Goal: Information Seeking & Learning: Stay updated

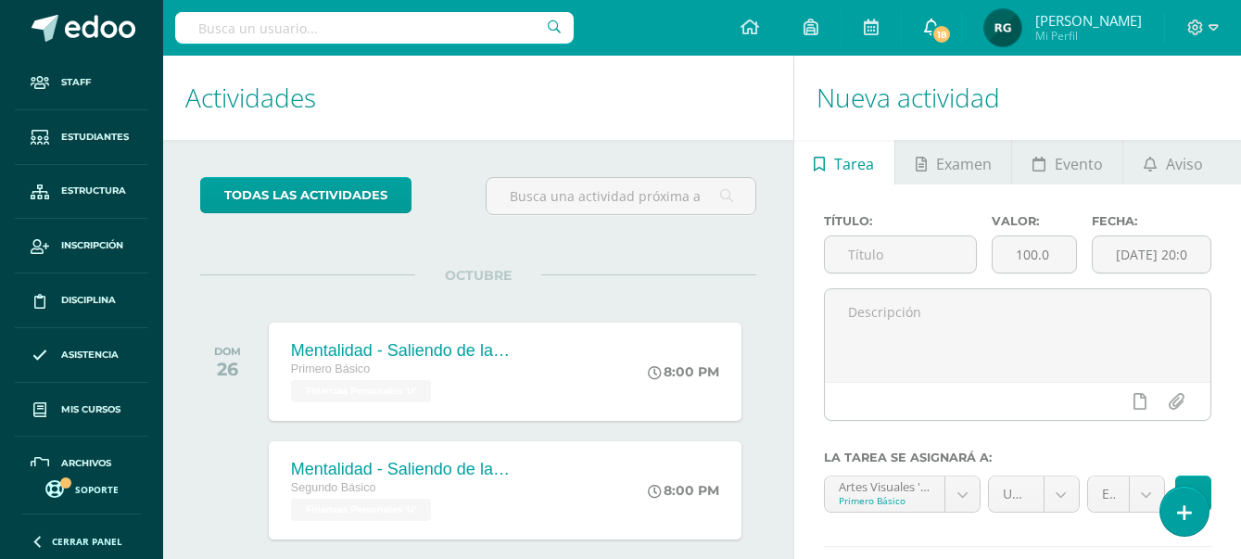
click at [951, 31] on span "18" at bounding box center [941, 34] width 20 height 20
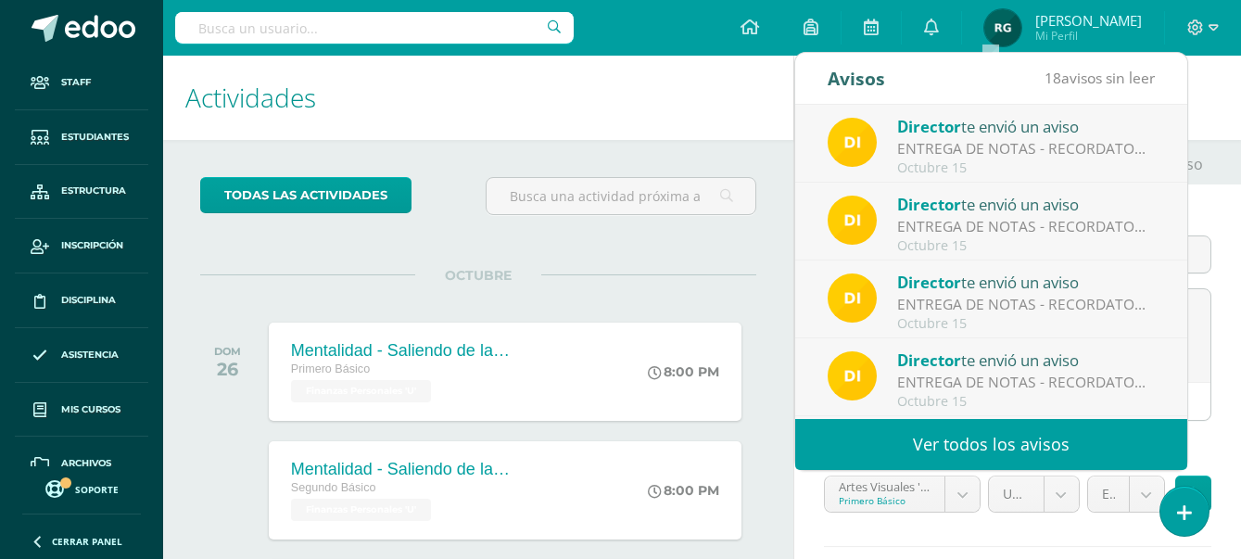
click at [1055, 448] on link "Ver todos los avisos" at bounding box center [991, 444] width 392 height 51
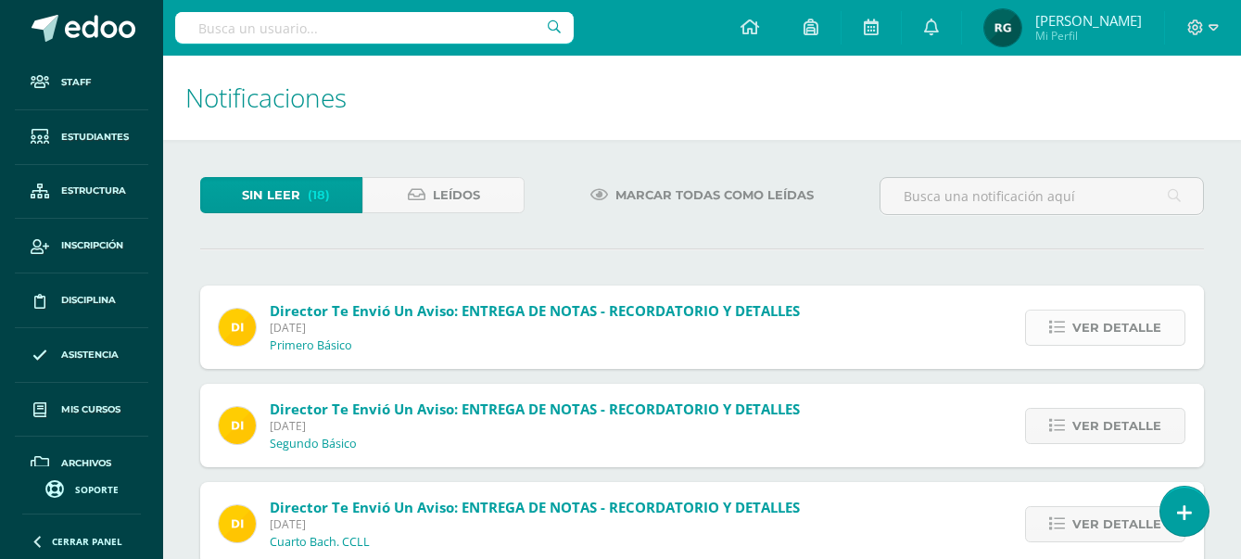
click at [1117, 331] on span "Ver detalle" at bounding box center [1116, 327] width 89 height 34
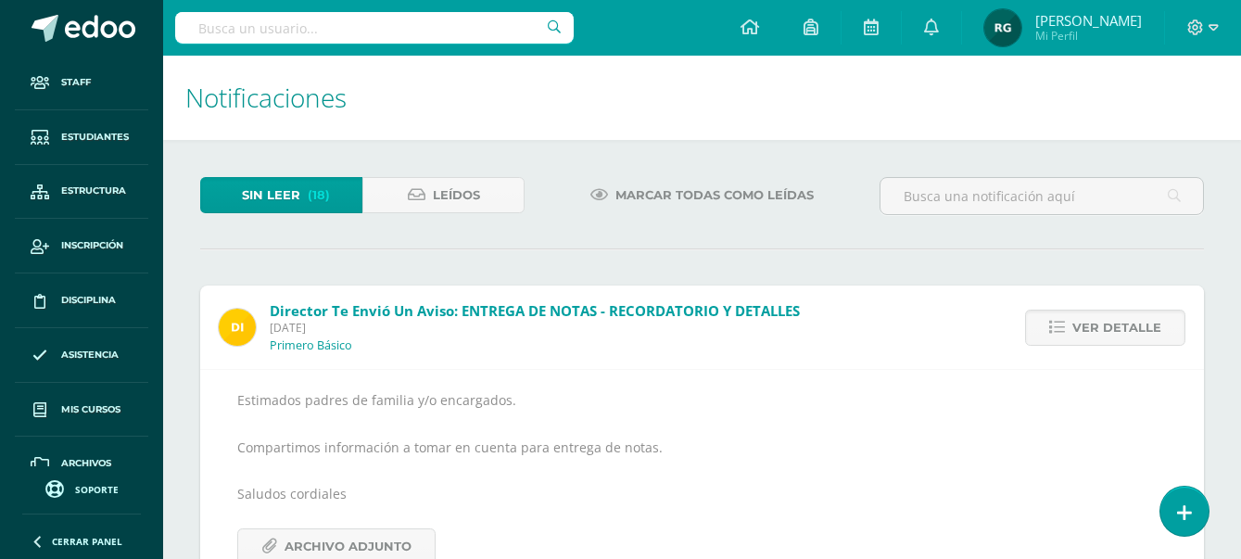
scroll to position [232, 0]
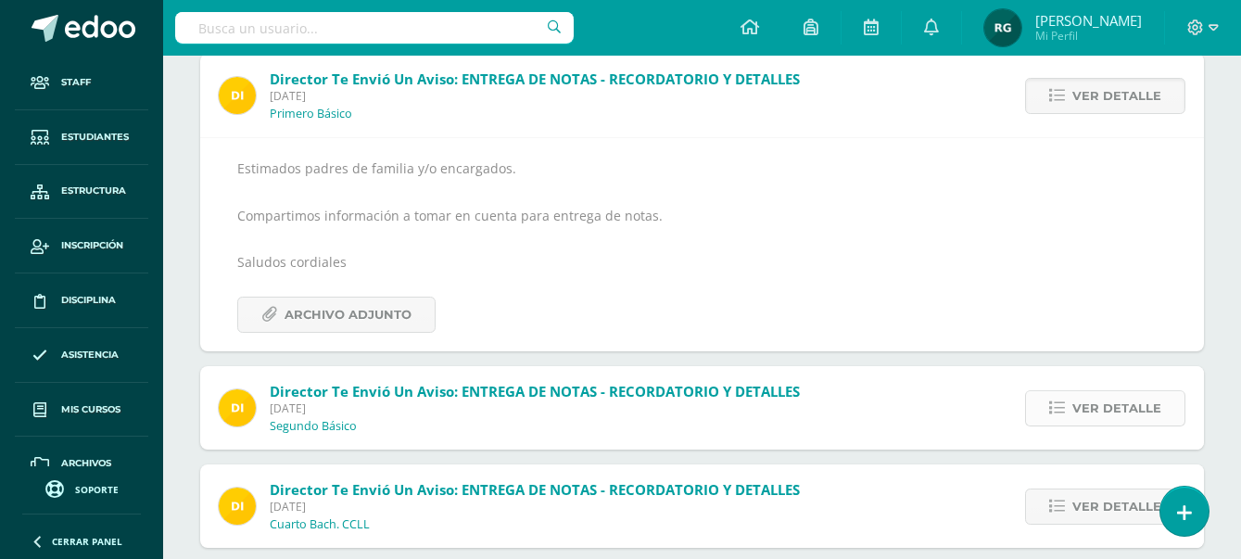
click at [1115, 404] on span "Ver detalle" at bounding box center [1116, 408] width 89 height 34
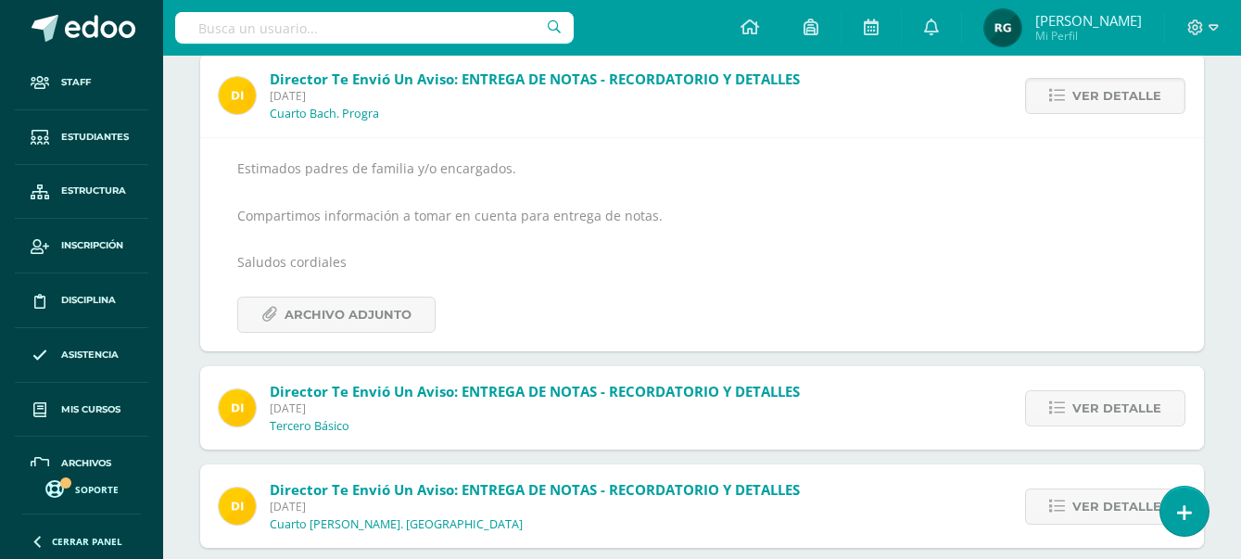
click at [1115, 404] on span "Ver detalle" at bounding box center [1116, 408] width 89 height 34
click at [1114, 402] on span "Ver detalle" at bounding box center [1116, 408] width 89 height 34
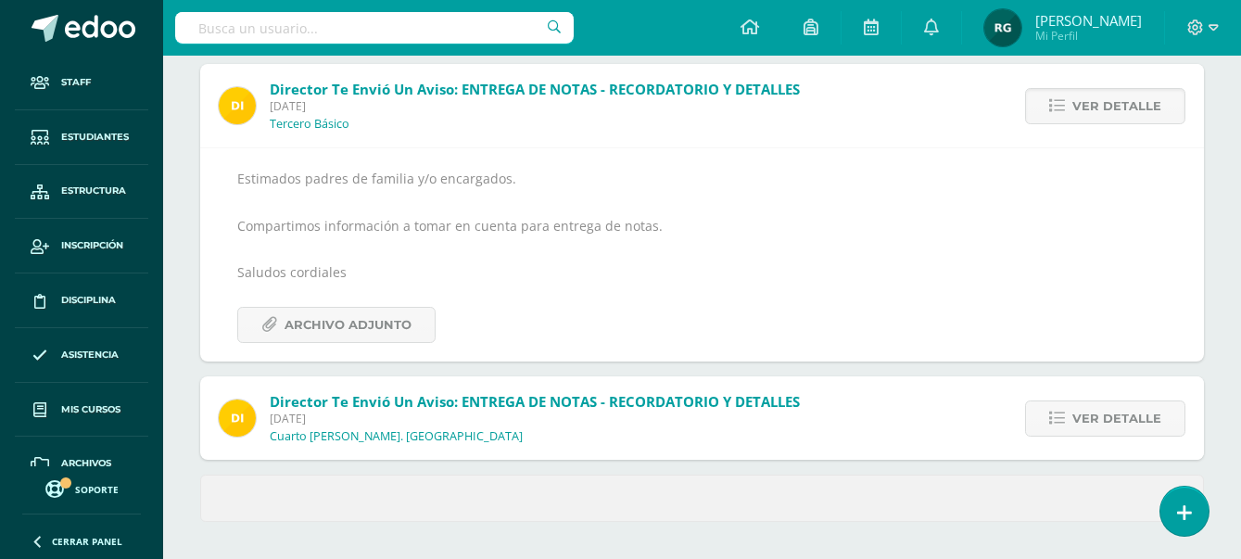
click at [1114, 402] on span "Ver detalle" at bounding box center [1116, 418] width 89 height 34
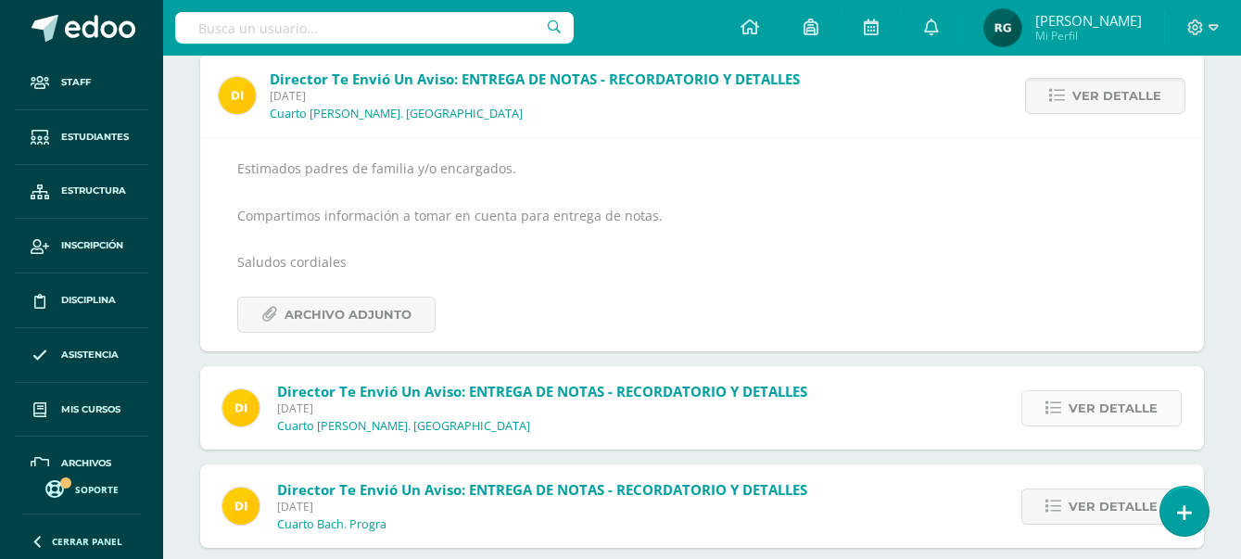
click at [1130, 406] on span "Ver detalle" at bounding box center [1112, 408] width 89 height 34
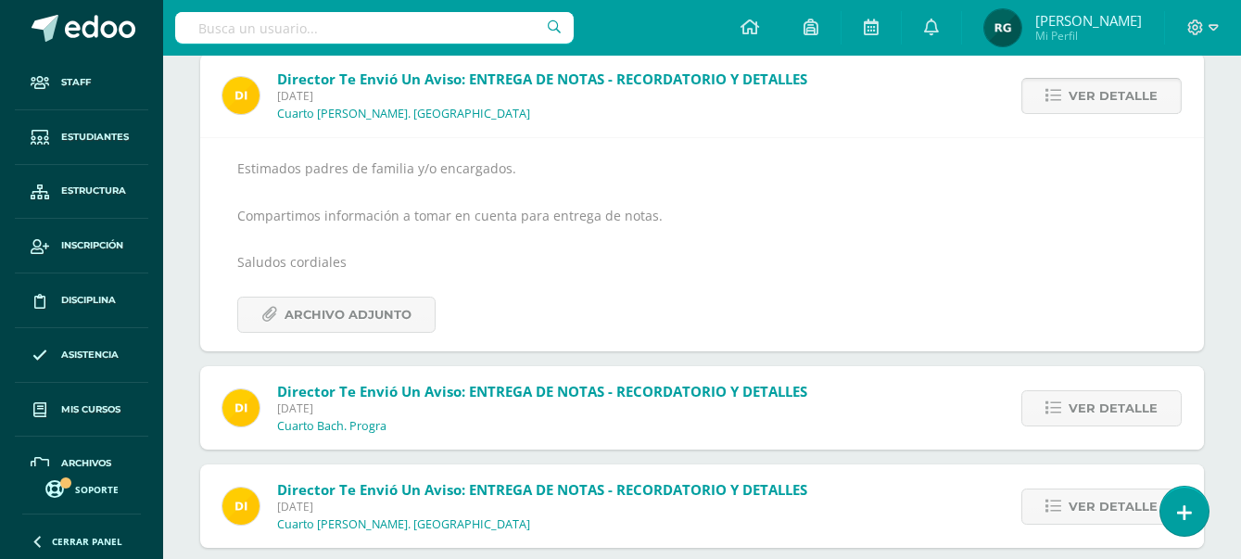
click at [1130, 406] on span "Ver detalle" at bounding box center [1112, 408] width 89 height 34
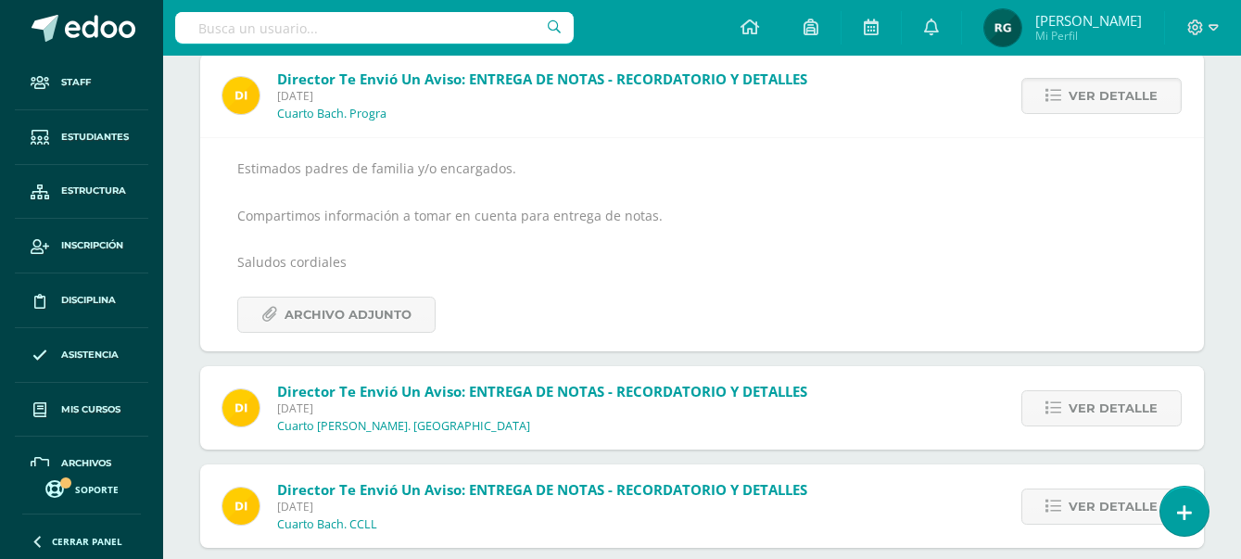
click at [1130, 406] on span "Ver detalle" at bounding box center [1112, 408] width 89 height 34
click at [1128, 400] on span "Ver detalle" at bounding box center [1112, 408] width 89 height 34
click at [1126, 399] on span "Ver detalle" at bounding box center [1112, 408] width 89 height 34
click at [1125, 400] on span "Ver detalle" at bounding box center [1112, 408] width 89 height 34
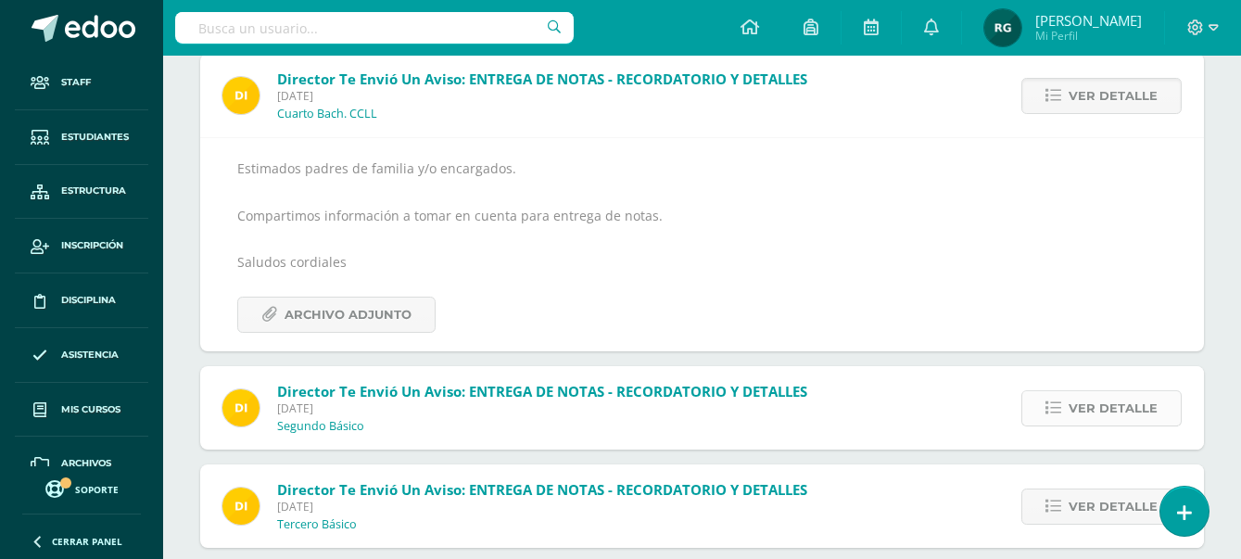
click at [1117, 404] on span "Ver detalle" at bounding box center [1112, 408] width 89 height 34
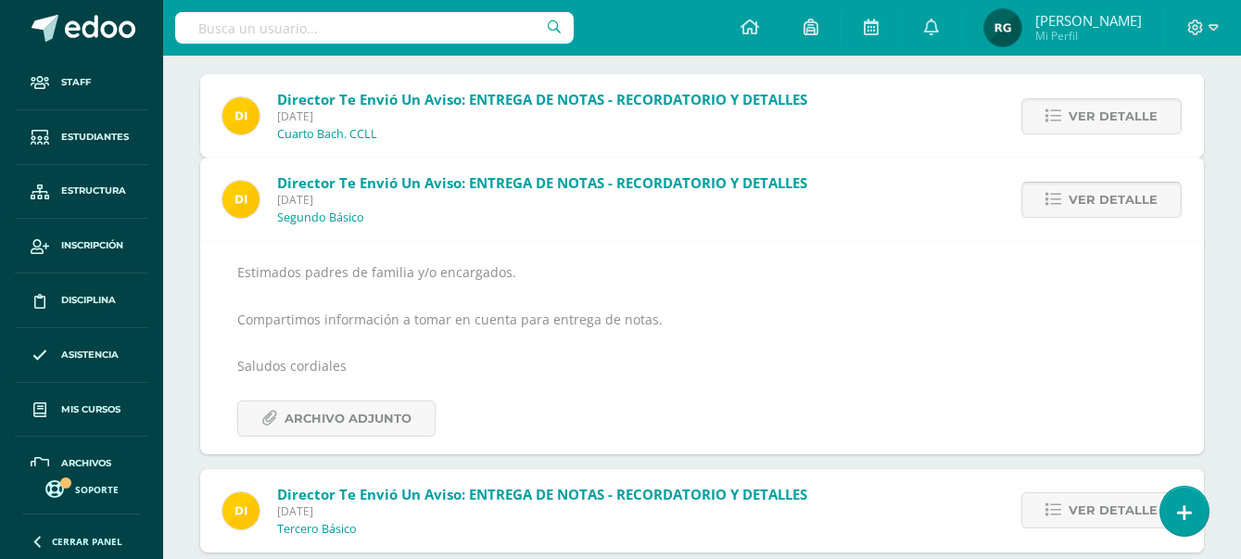
scroll to position [159, 0]
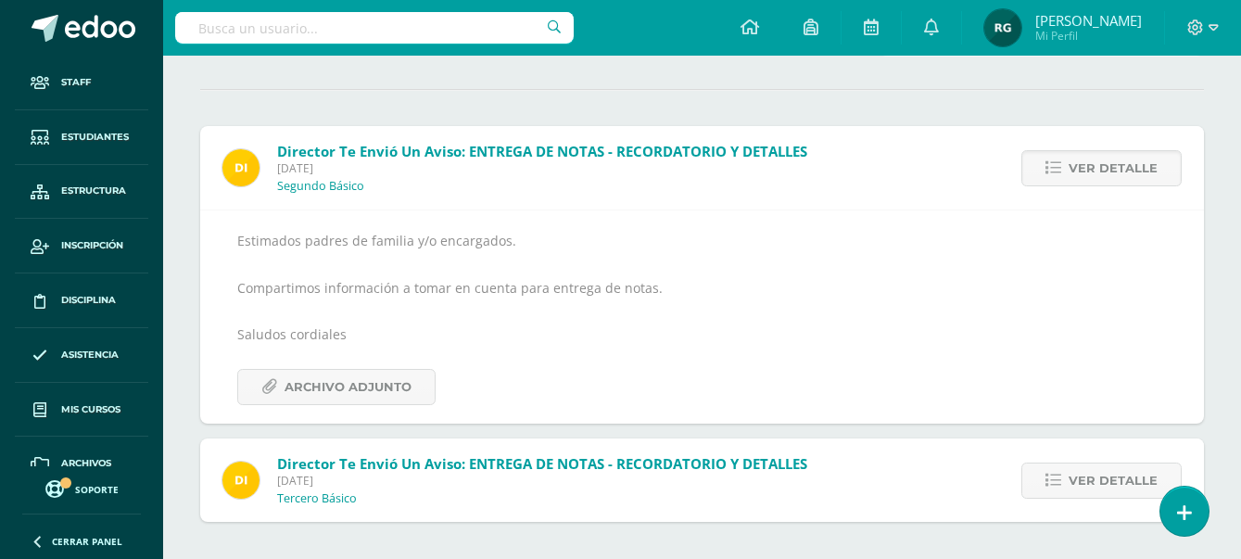
click at [1117, 488] on span "Ver detalle" at bounding box center [1112, 480] width 89 height 34
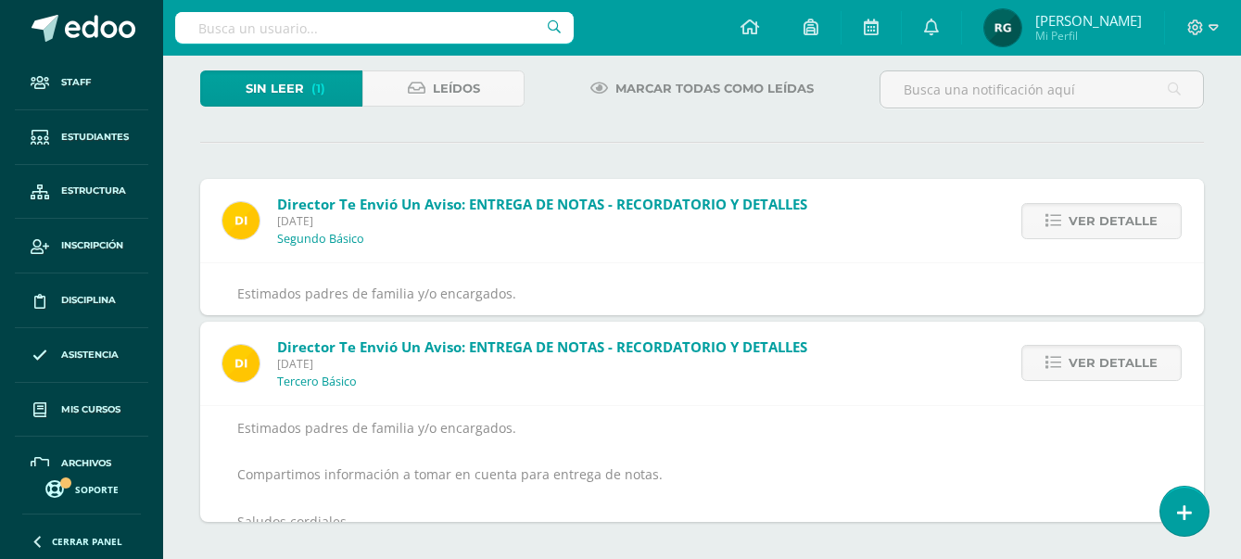
scroll to position [61, 0]
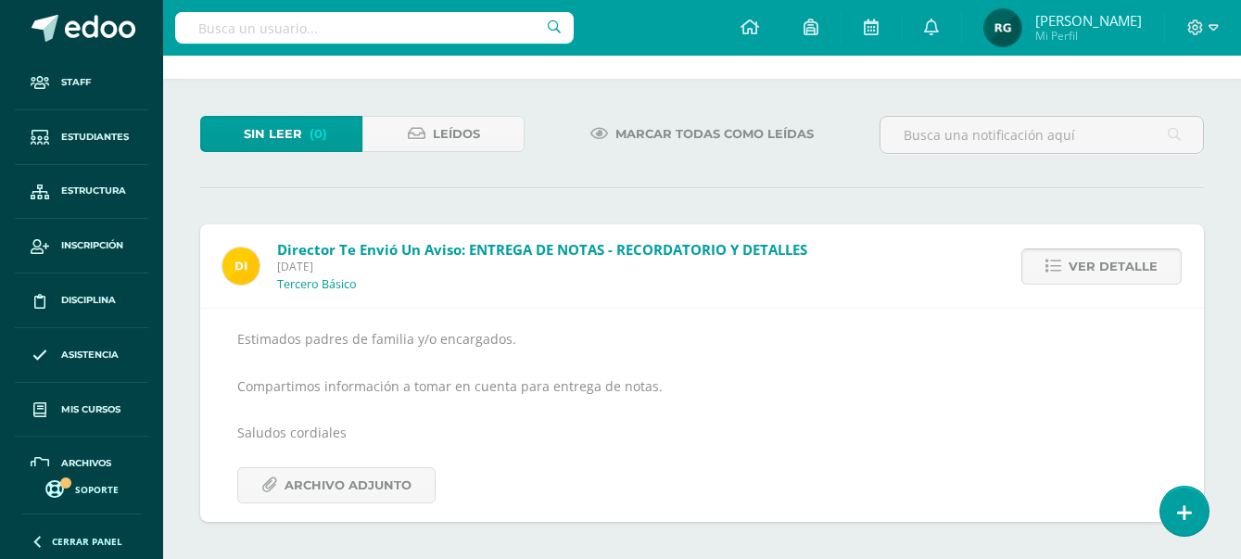
click at [1104, 266] on span "Ver detalle" at bounding box center [1112, 266] width 89 height 34
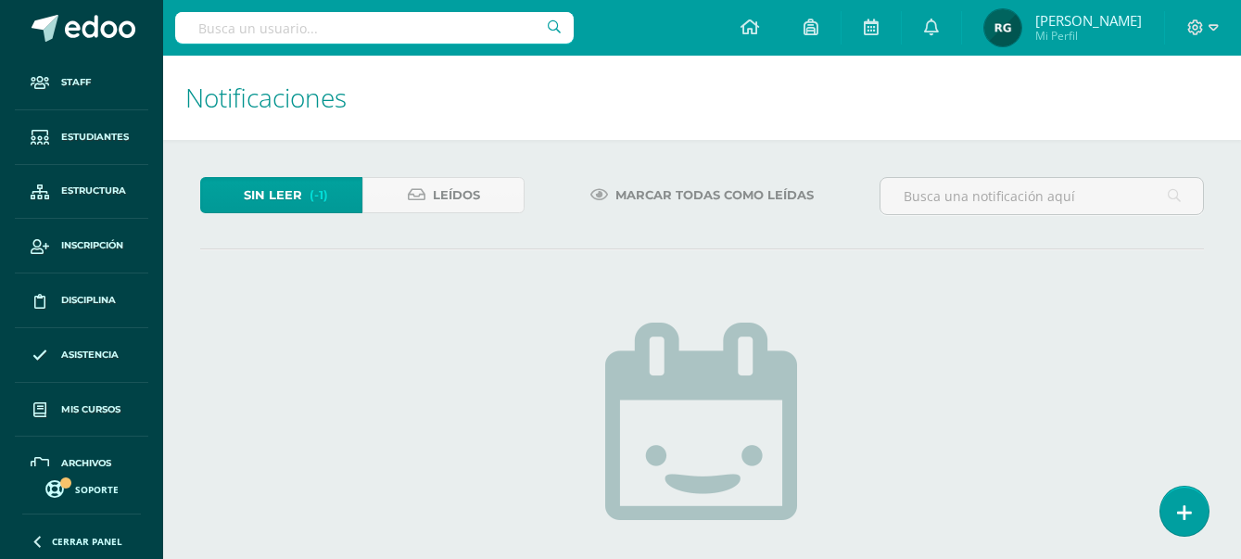
click at [266, 201] on span "Sin leer" at bounding box center [273, 195] width 58 height 34
